Goal: Task Accomplishment & Management: Manage account settings

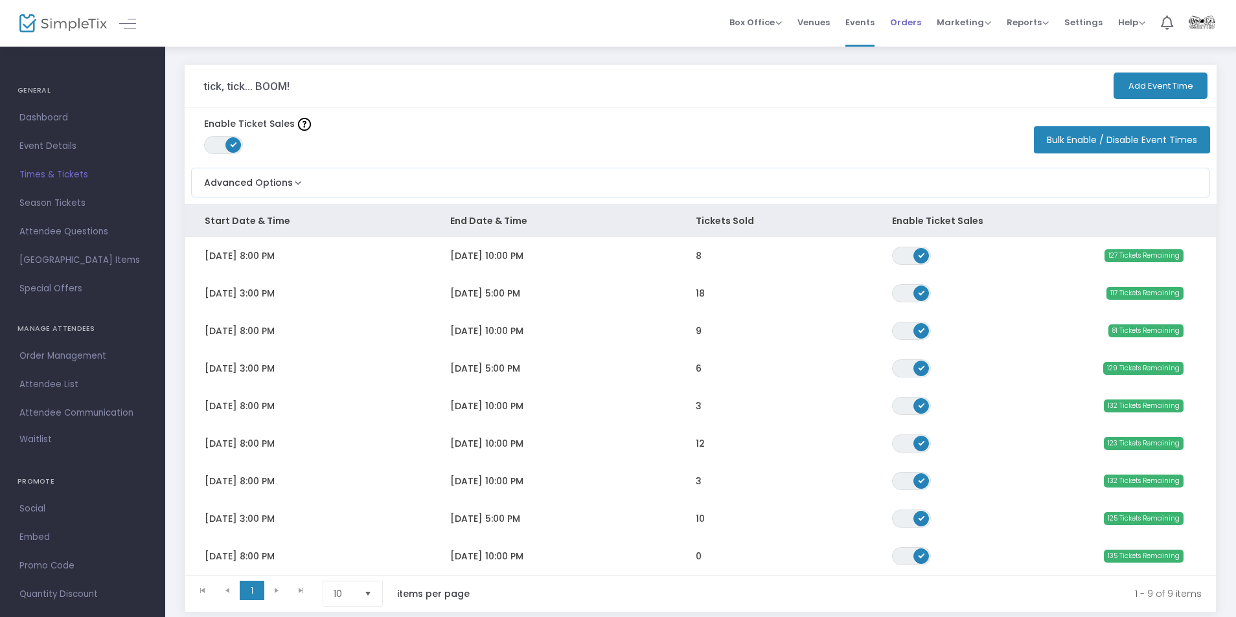
click at [909, 20] on span "Orders" at bounding box center [905, 22] width 31 height 33
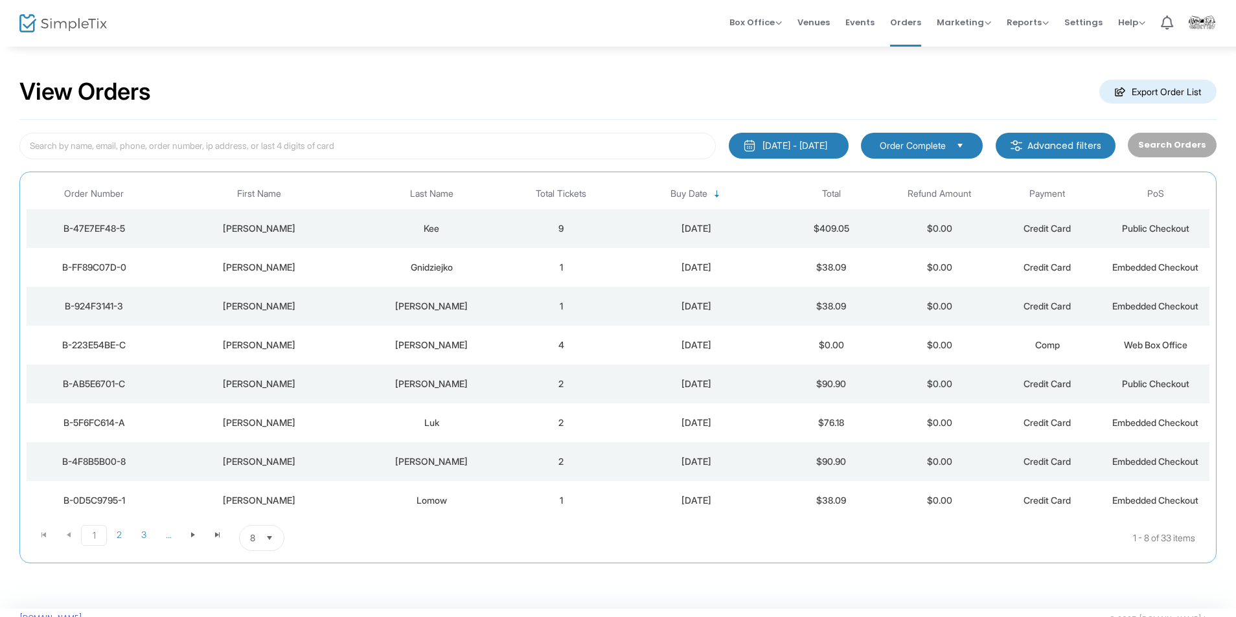
click at [340, 222] on div "[PERSON_NAME]" at bounding box center [258, 228] width 188 height 13
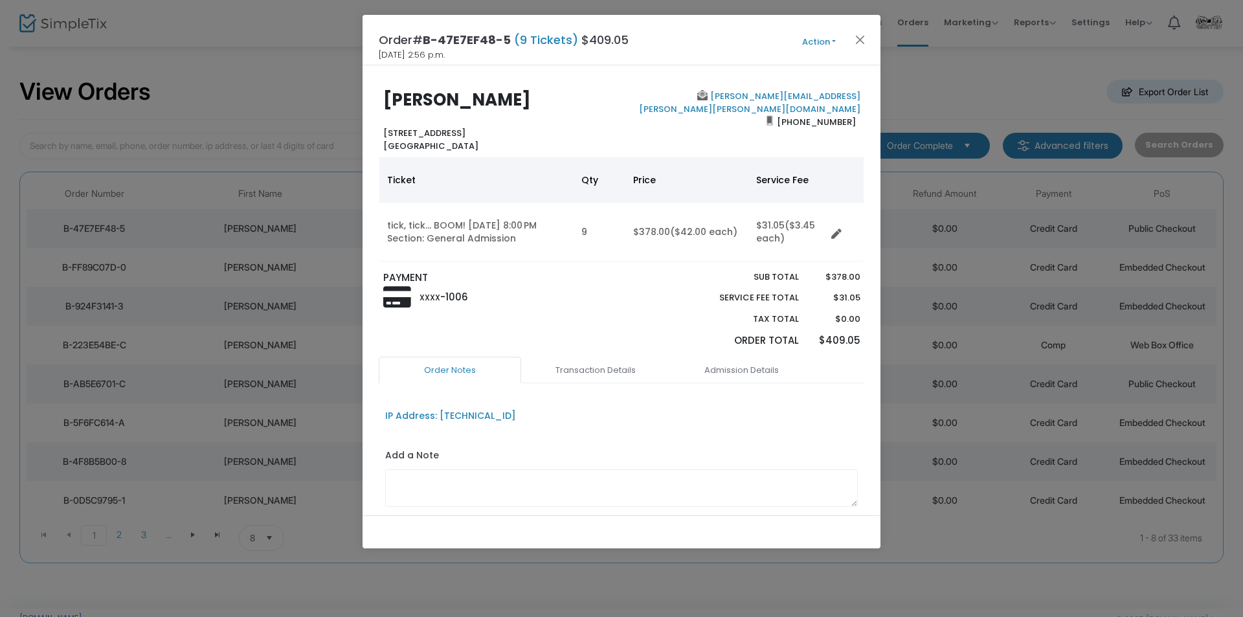
click at [968, 69] on ngb-modal-window "Order# B-47E7EF48-5 (9 Tickets) $409.05 [DATE] 2:56 p.m. Action Mark Admitted E…" at bounding box center [621, 308] width 1243 height 617
click at [859, 36] on button "Close" at bounding box center [860, 39] width 17 height 17
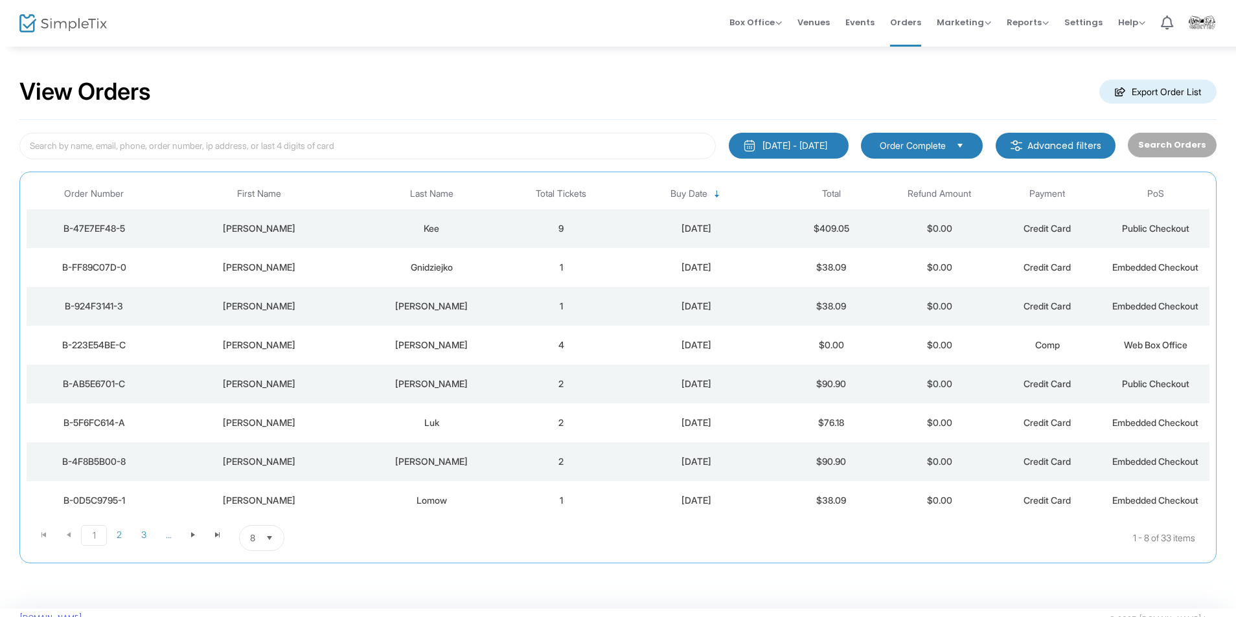
click at [52, 28] on img at bounding box center [62, 23] width 87 height 19
